Goal: Task Accomplishment & Management: Use online tool/utility

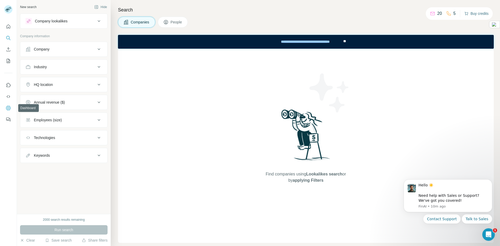
click at [8, 108] on icon "Dashboard" at bounding box center [8, 108] width 2 height 2
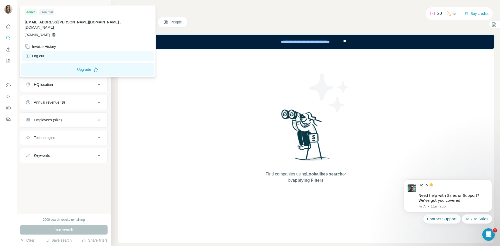
click at [40, 53] on div "Log out" at bounding box center [35, 55] width 20 height 5
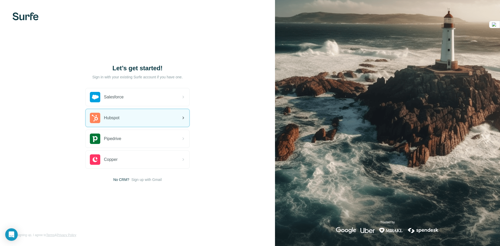
click at [135, 119] on div "Hubspot" at bounding box center [138, 118] width 104 height 18
